Goal: Navigation & Orientation: Find specific page/section

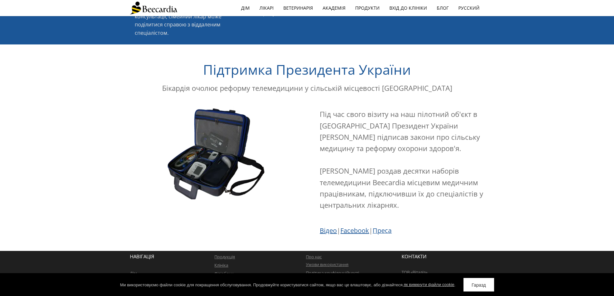
scroll to position [1105, 0]
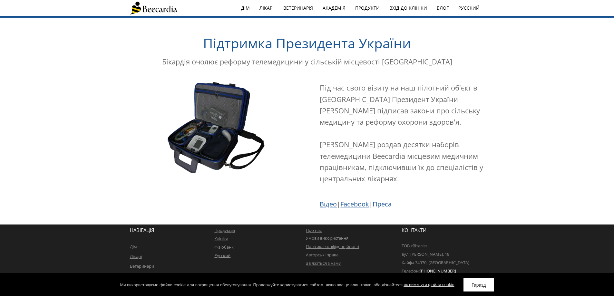
click at [223, 238] on font "Клініка" at bounding box center [222, 239] width 14 height 6
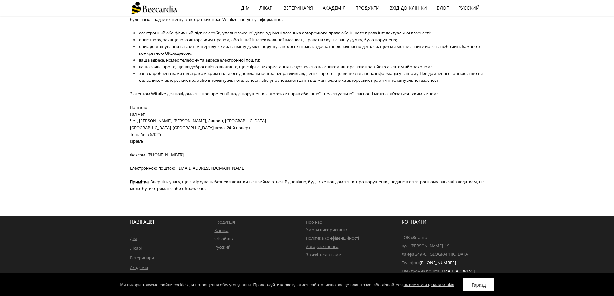
scroll to position [1401, 0]
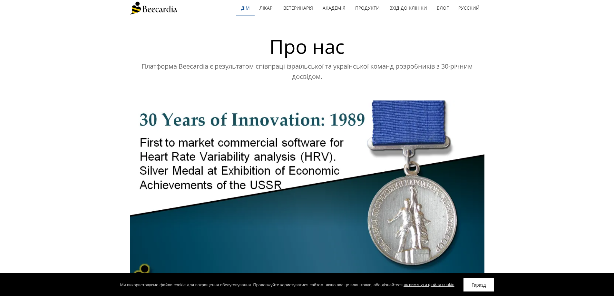
click at [250, 6] on font "дім" at bounding box center [245, 8] width 9 height 6
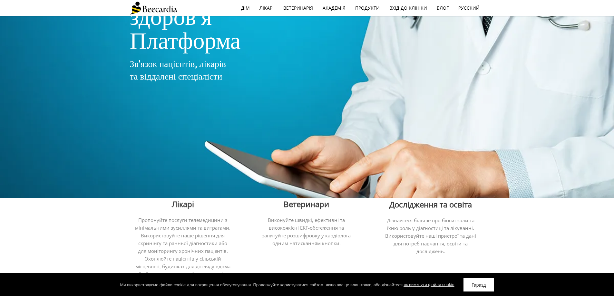
scroll to position [129, 0]
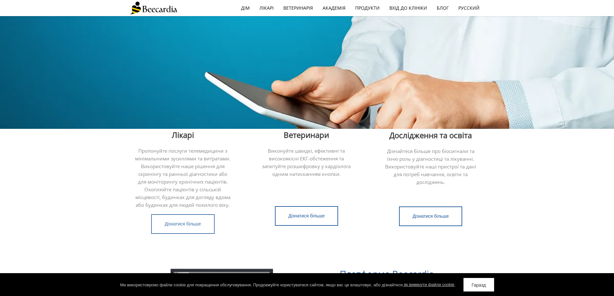
click at [190, 225] on font "Дізнатися більше" at bounding box center [183, 224] width 36 height 5
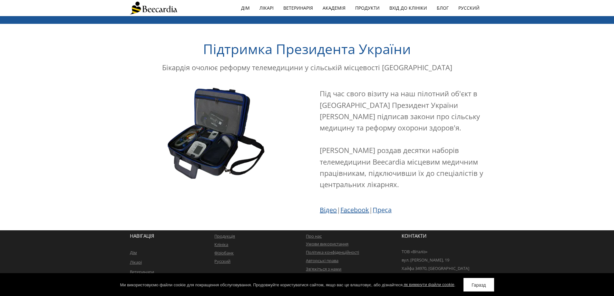
scroll to position [1105, 0]
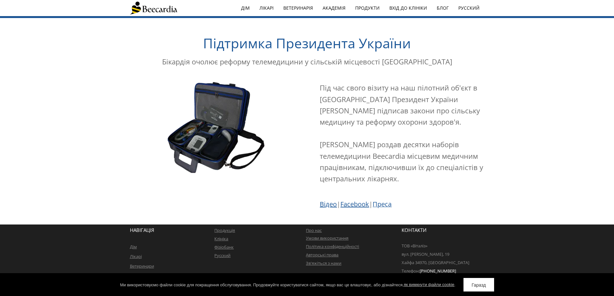
click at [489, 286] on link "Гаразд" at bounding box center [479, 285] width 30 height 14
